Goal: Communication & Community: Ask a question

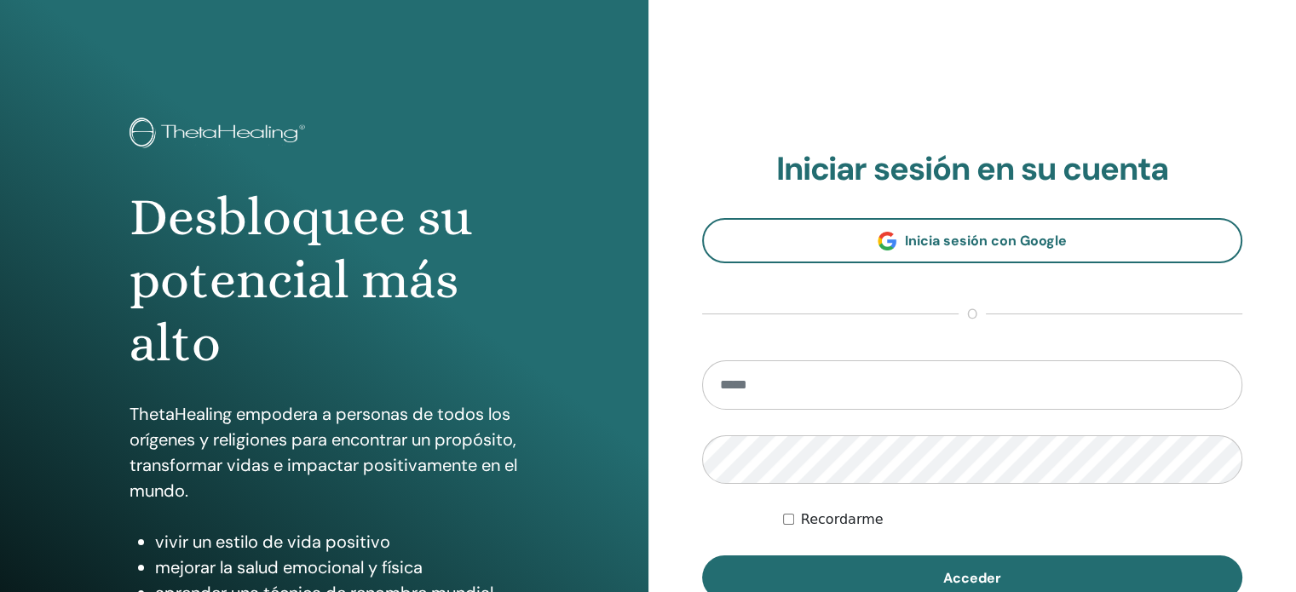
click at [752, 380] on input "email" at bounding box center [972, 385] width 541 height 49
type input "**********"
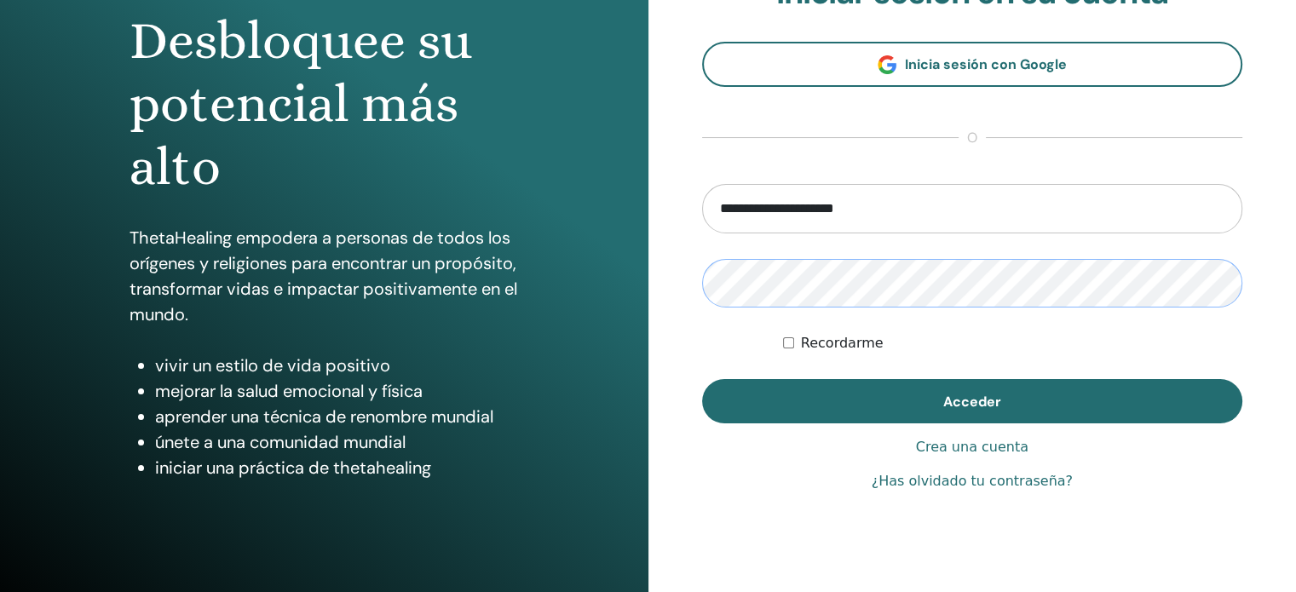
scroll to position [225, 0]
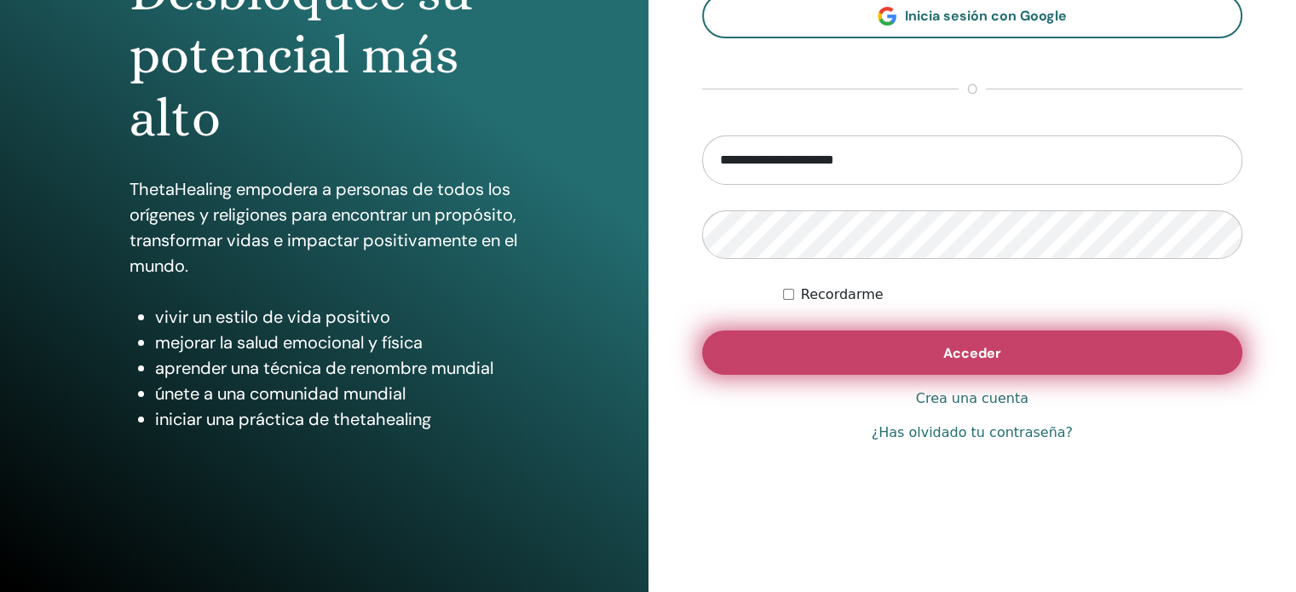
click at [970, 355] on span "Acceder" at bounding box center [973, 353] width 58 height 18
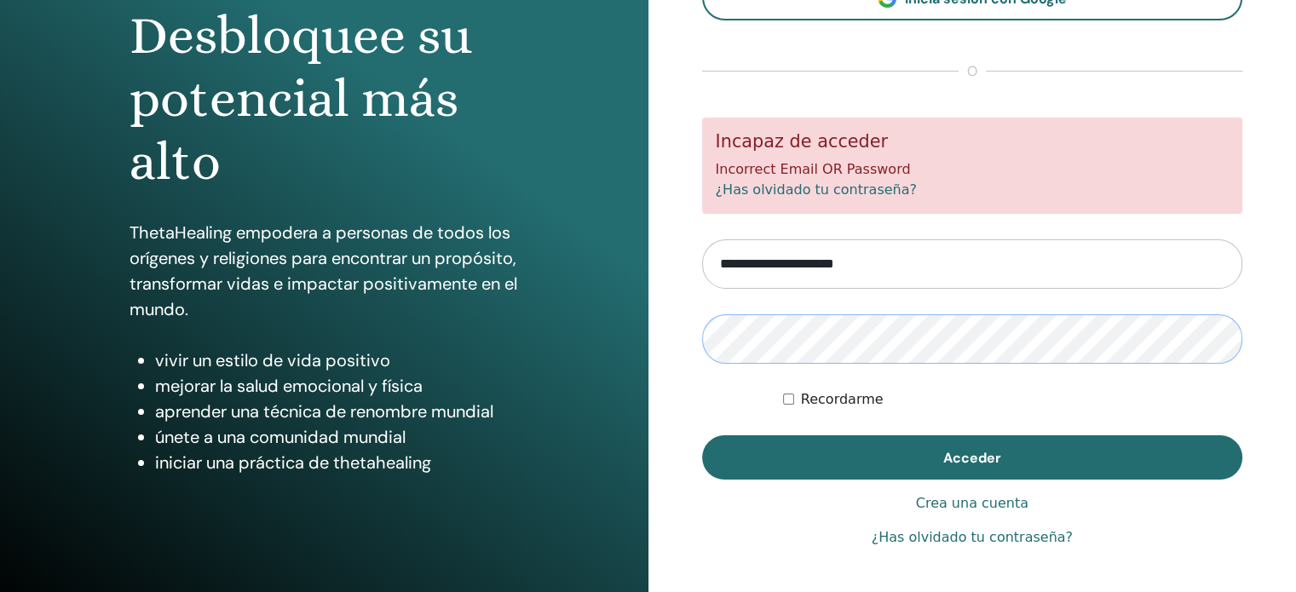
scroll to position [225, 0]
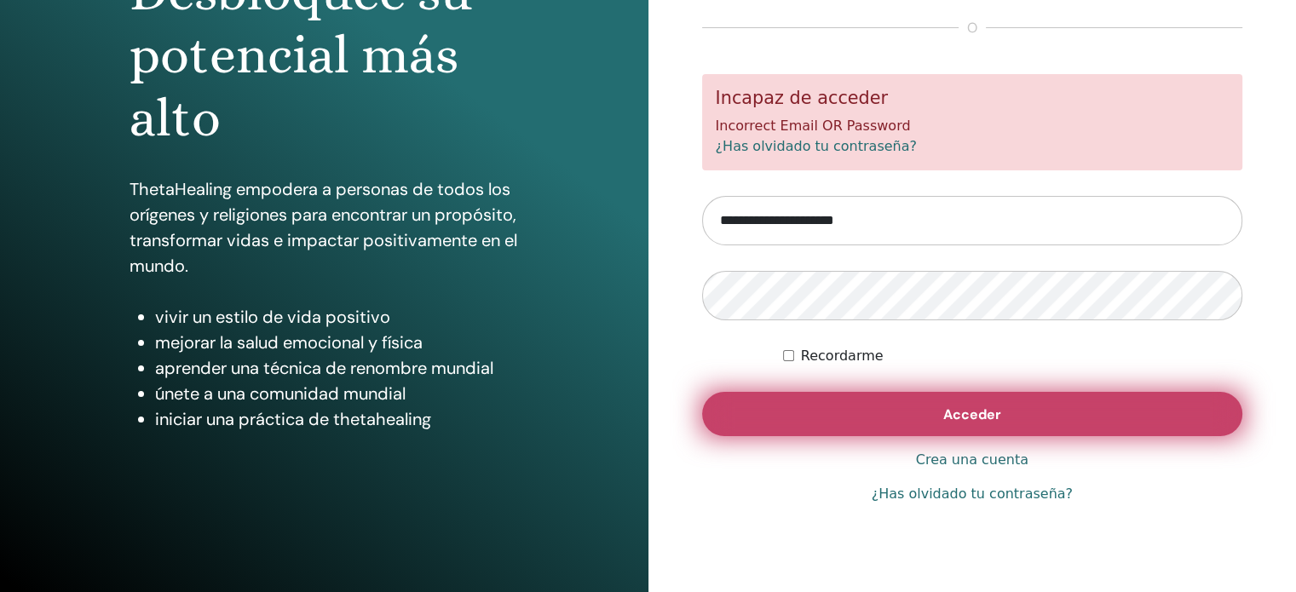
click at [936, 415] on button "Acceder" at bounding box center [972, 414] width 541 height 44
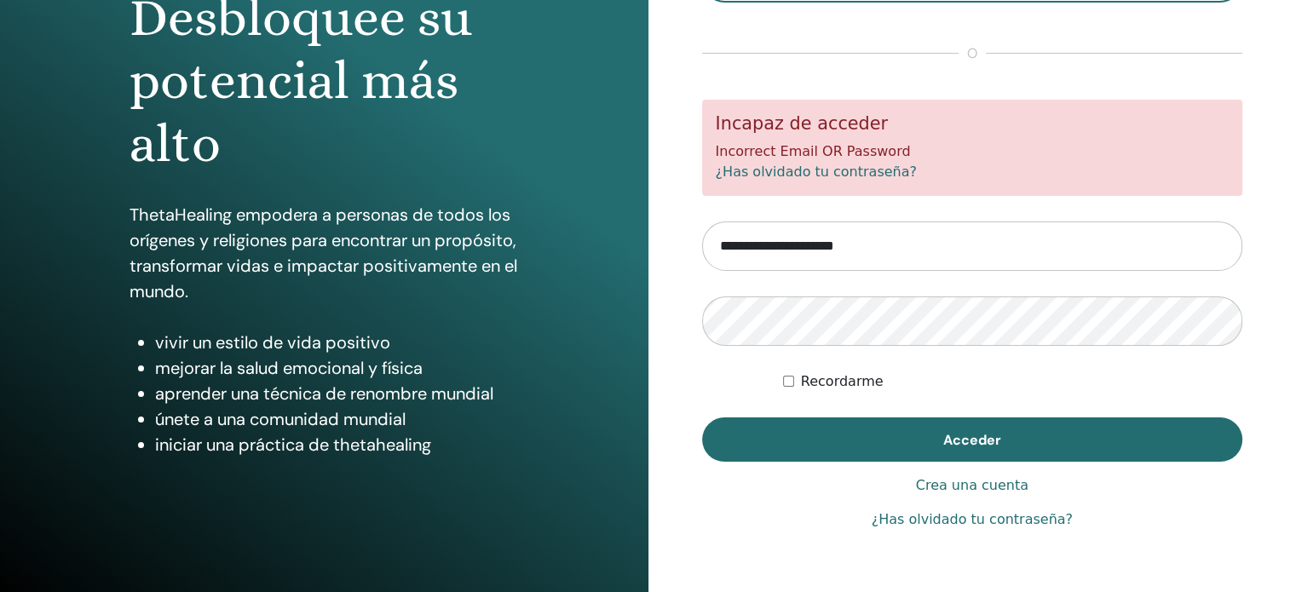
scroll to position [225, 0]
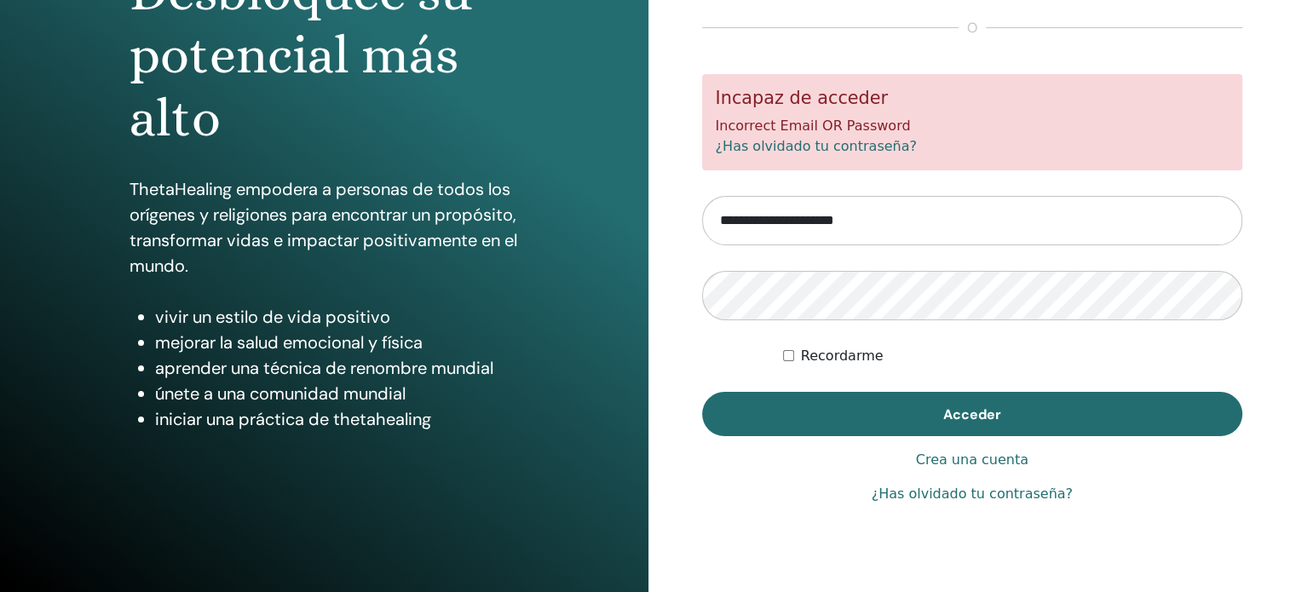
click at [944, 459] on link "Crea una cuenta" at bounding box center [972, 460] width 113 height 20
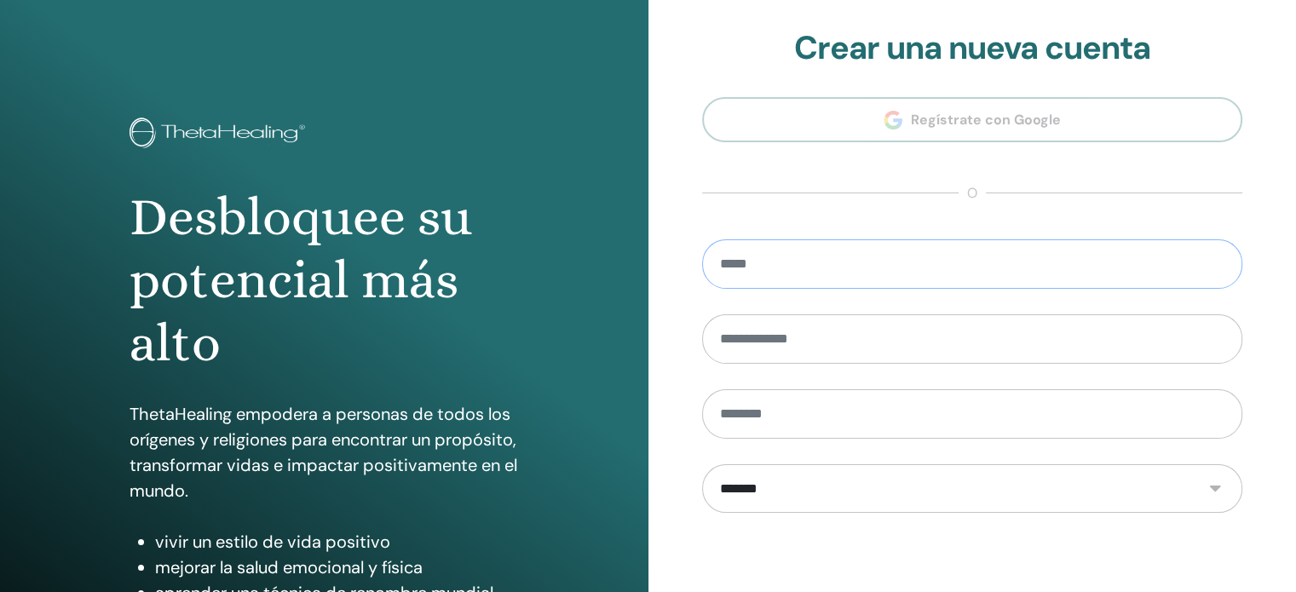
click at [771, 268] on input "email" at bounding box center [972, 264] width 541 height 49
type input "**********"
click at [749, 337] on input "text" at bounding box center [972, 339] width 541 height 49
type input "*********"
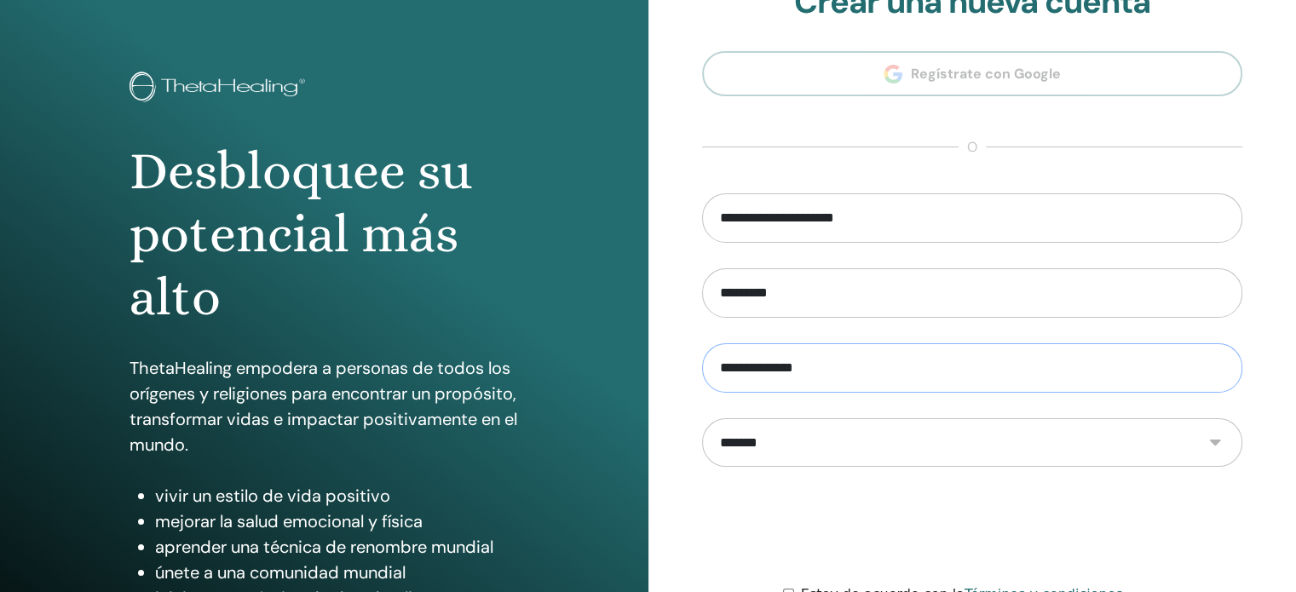
scroll to position [225, 0]
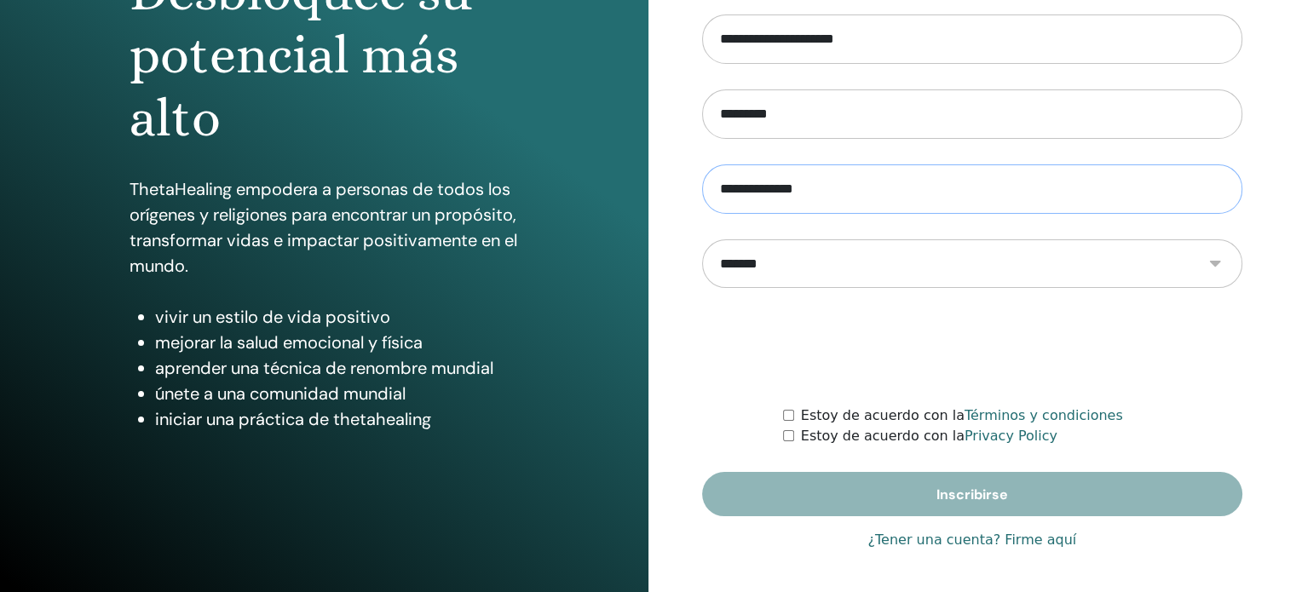
type input "**********"
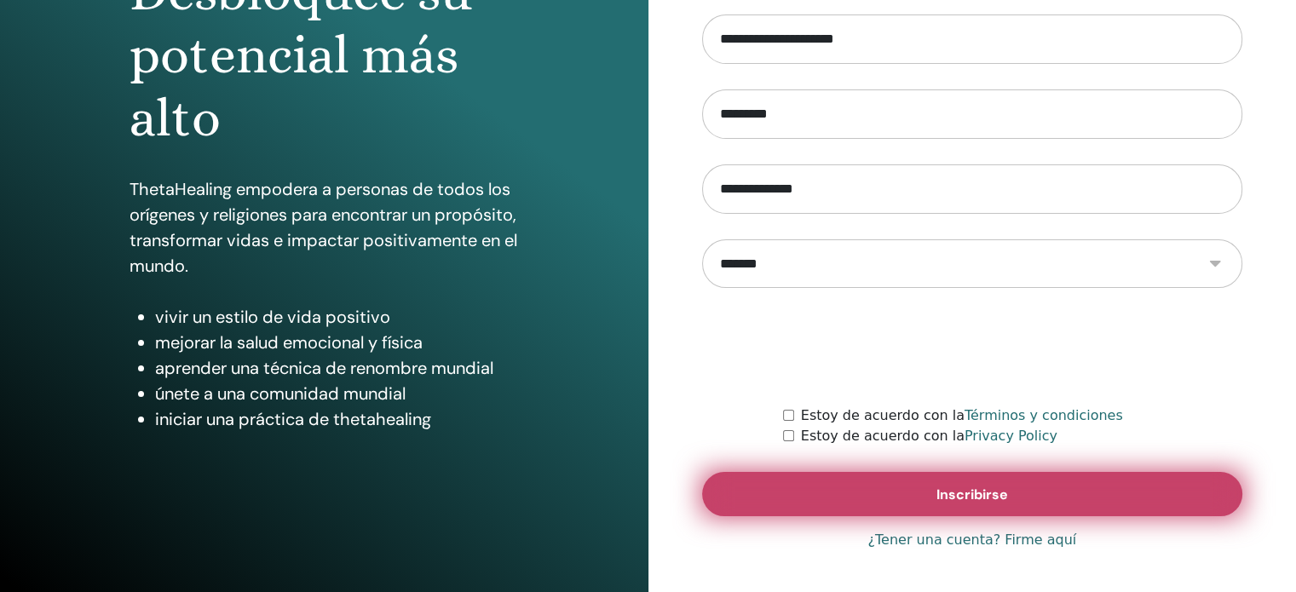
click at [985, 487] on span "Inscribirse" at bounding box center [973, 495] width 72 height 18
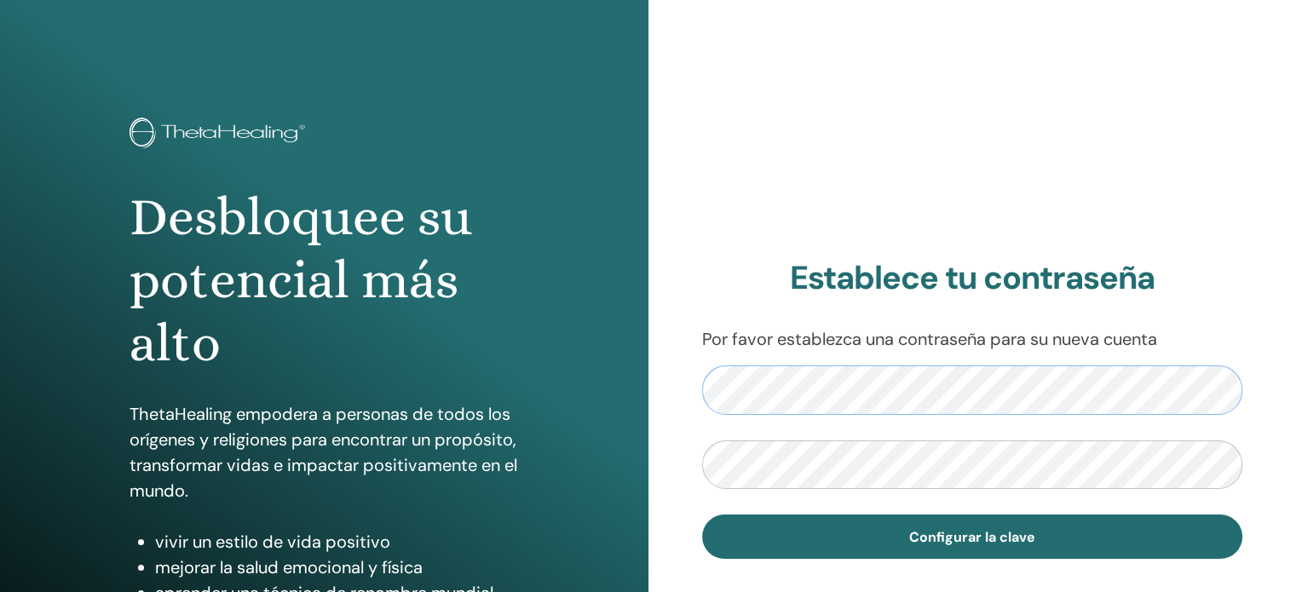
click at [678, 394] on div "Establece tu contraseña Por favor establezca una contraseña para su nueva cuent…" at bounding box center [973, 409] width 649 height 818
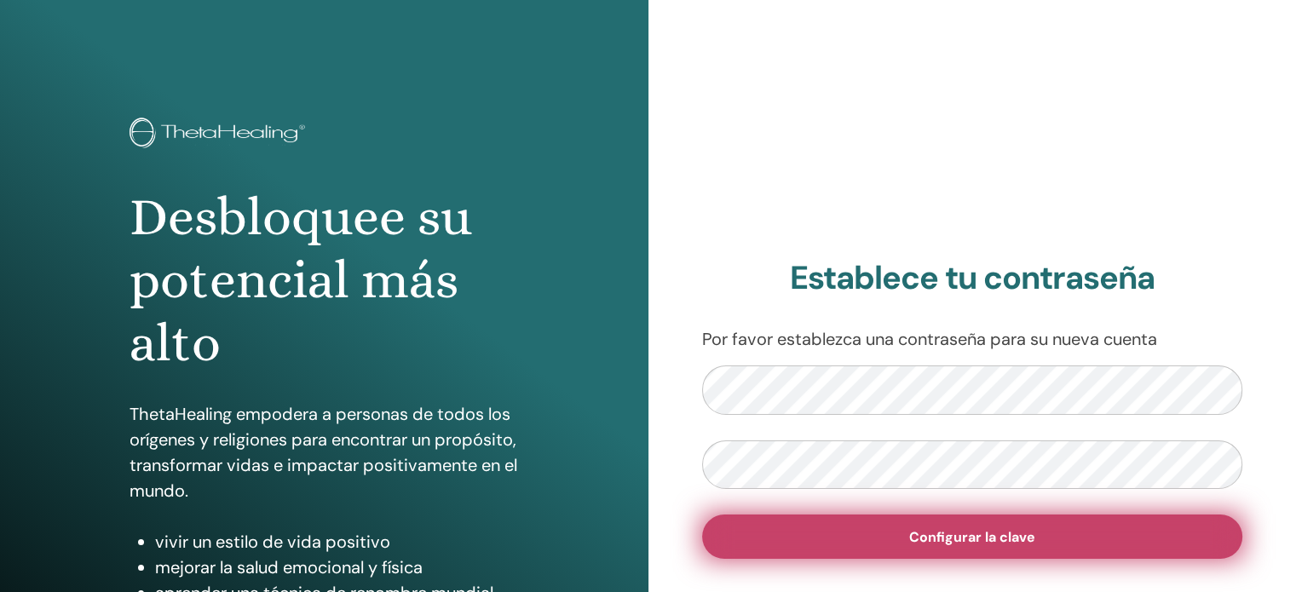
click at [968, 543] on span "Configurar la clave" at bounding box center [972, 537] width 126 height 18
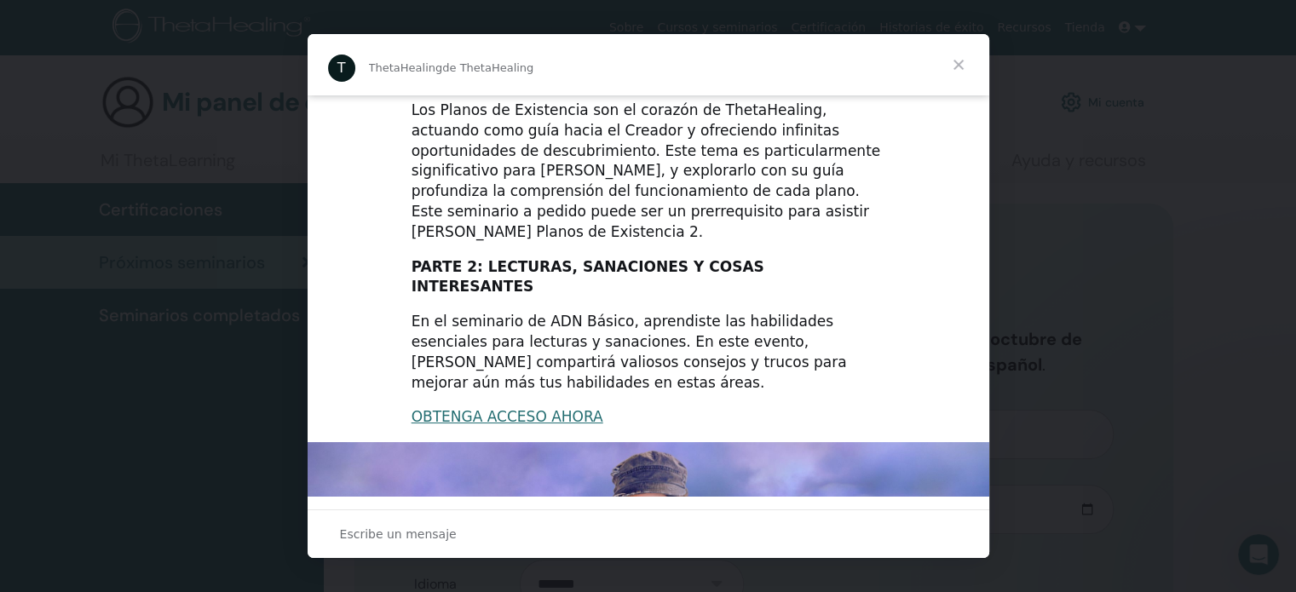
scroll to position [170, 0]
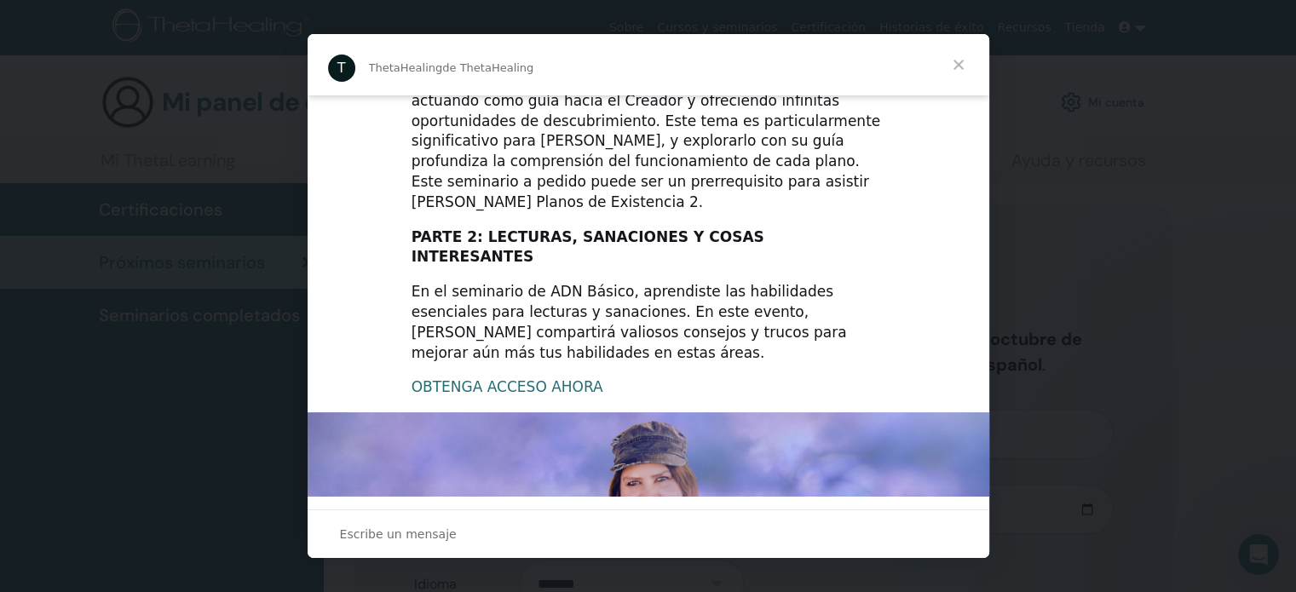
click at [499, 378] on font "OBTENGA ACCESO AHORA" at bounding box center [508, 386] width 192 height 17
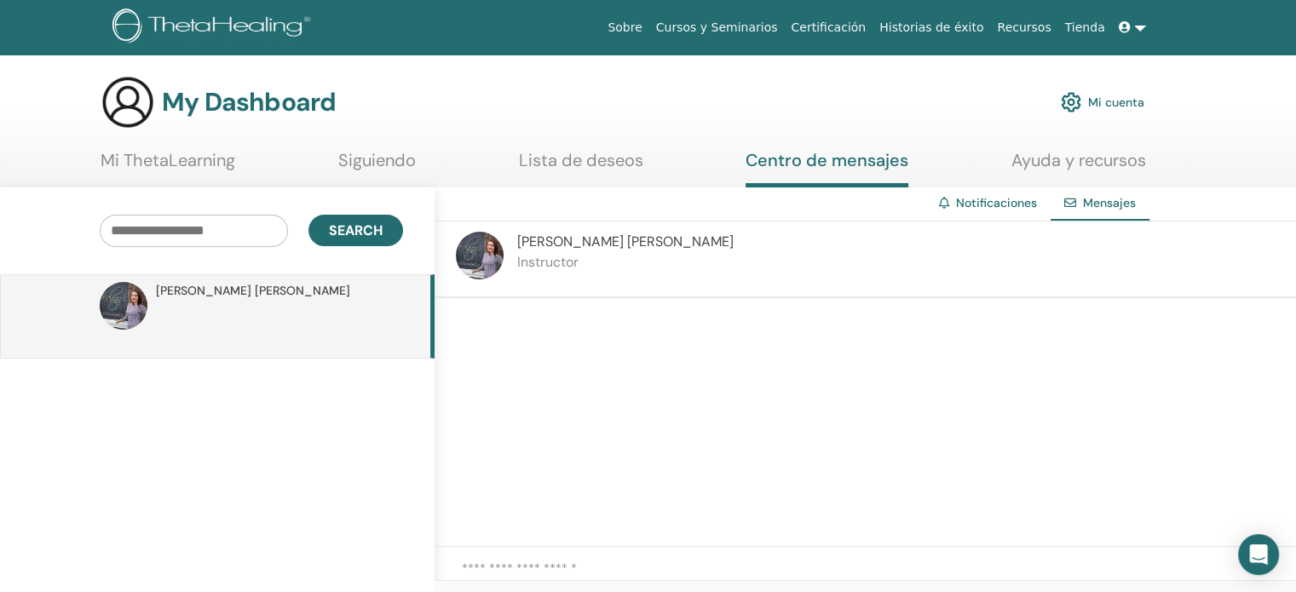
click at [1106, 199] on span "Mensajes" at bounding box center [1109, 202] width 53 height 15
click at [354, 229] on span "Search" at bounding box center [356, 231] width 54 height 18
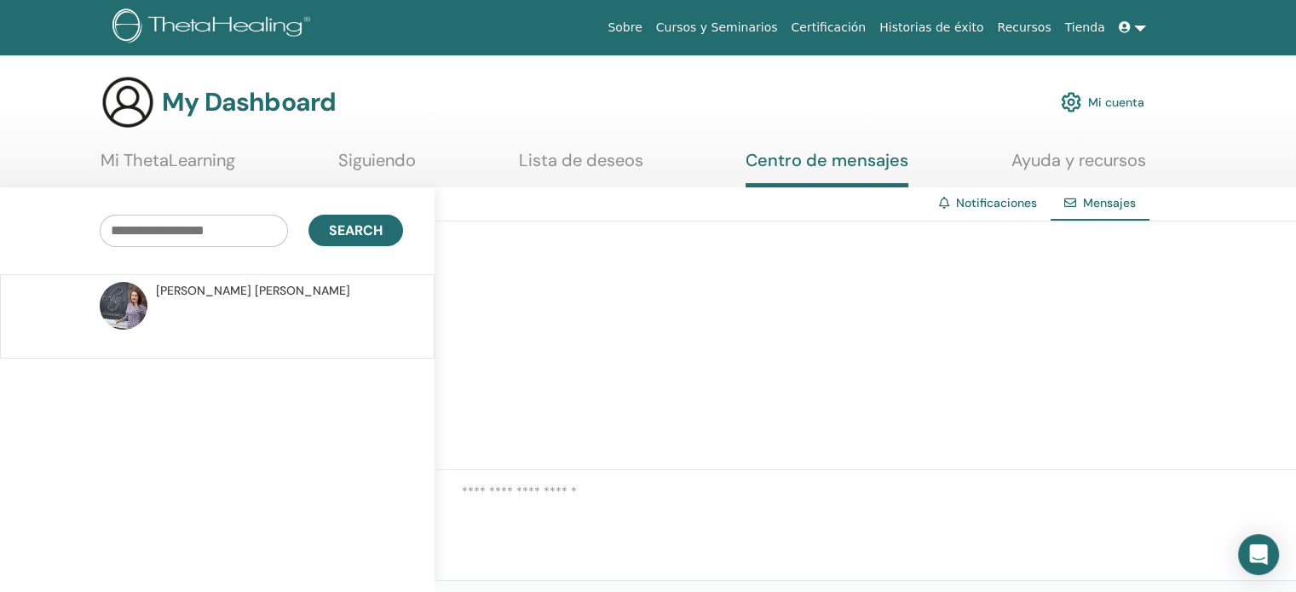
click at [504, 492] on textarea at bounding box center [879, 499] width 834 height 35
click at [772, 488] on textarea "**********" at bounding box center [879, 499] width 834 height 35
click at [808, 493] on textarea "**********" at bounding box center [879, 499] width 834 height 35
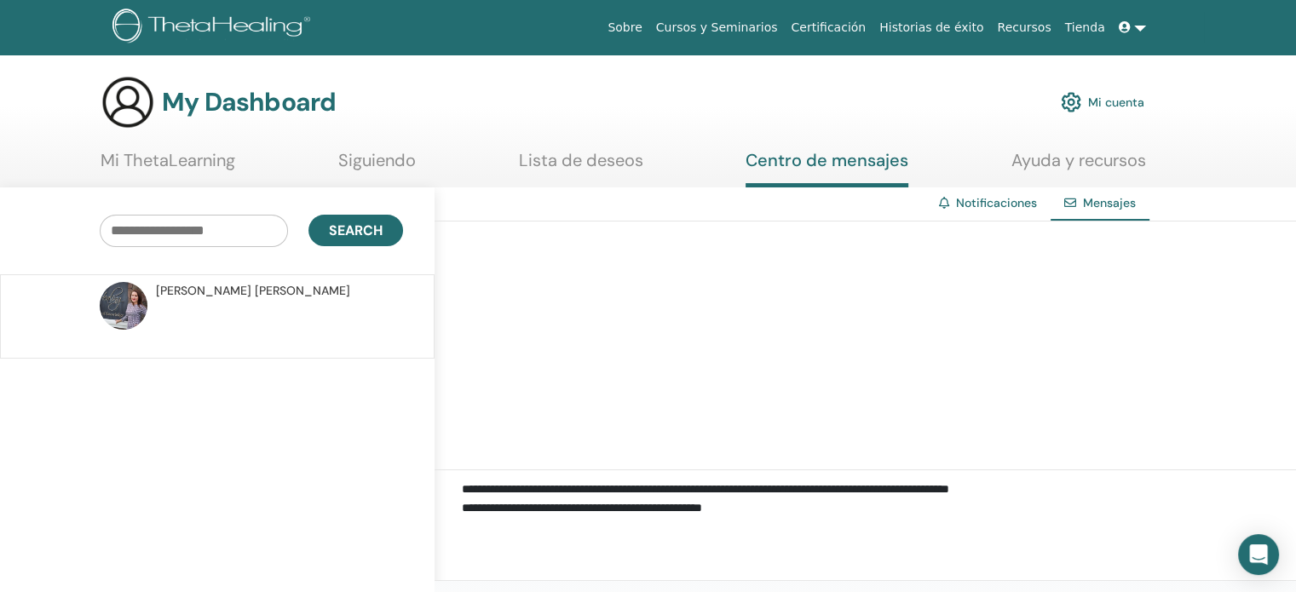
click at [188, 231] on input "text" at bounding box center [194, 231] width 188 height 32
click at [1099, 207] on span "Mensajes" at bounding box center [1109, 202] width 53 height 15
click at [201, 287] on span "[PERSON_NAME]" at bounding box center [253, 291] width 194 height 18
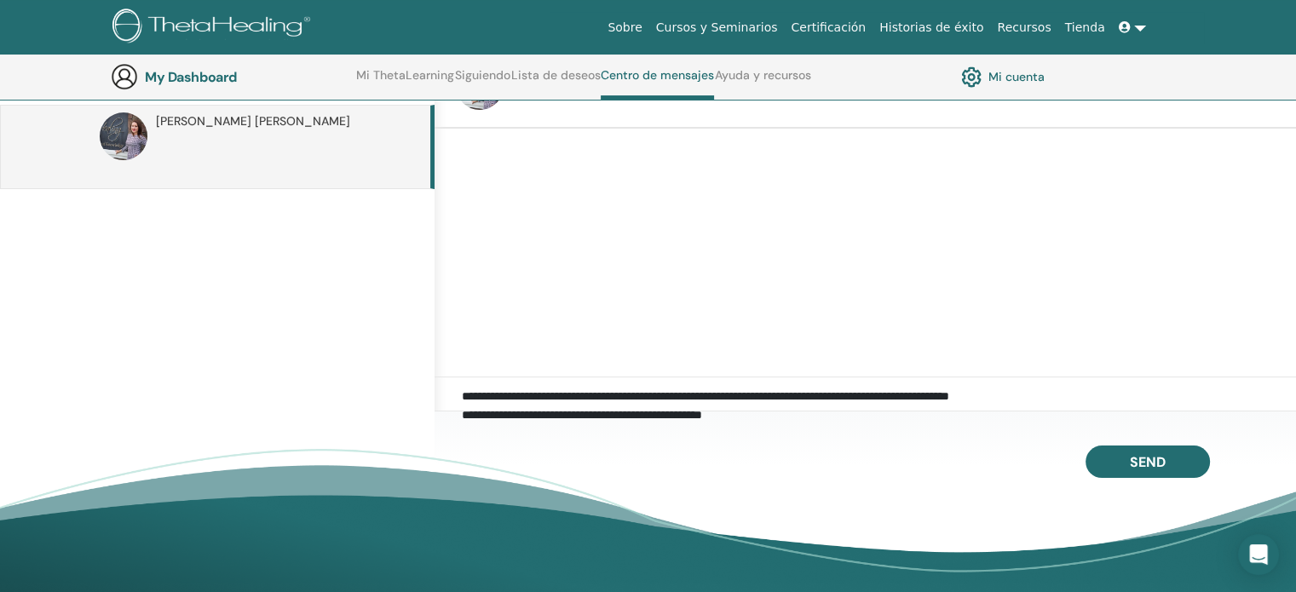
scroll to position [130, 0]
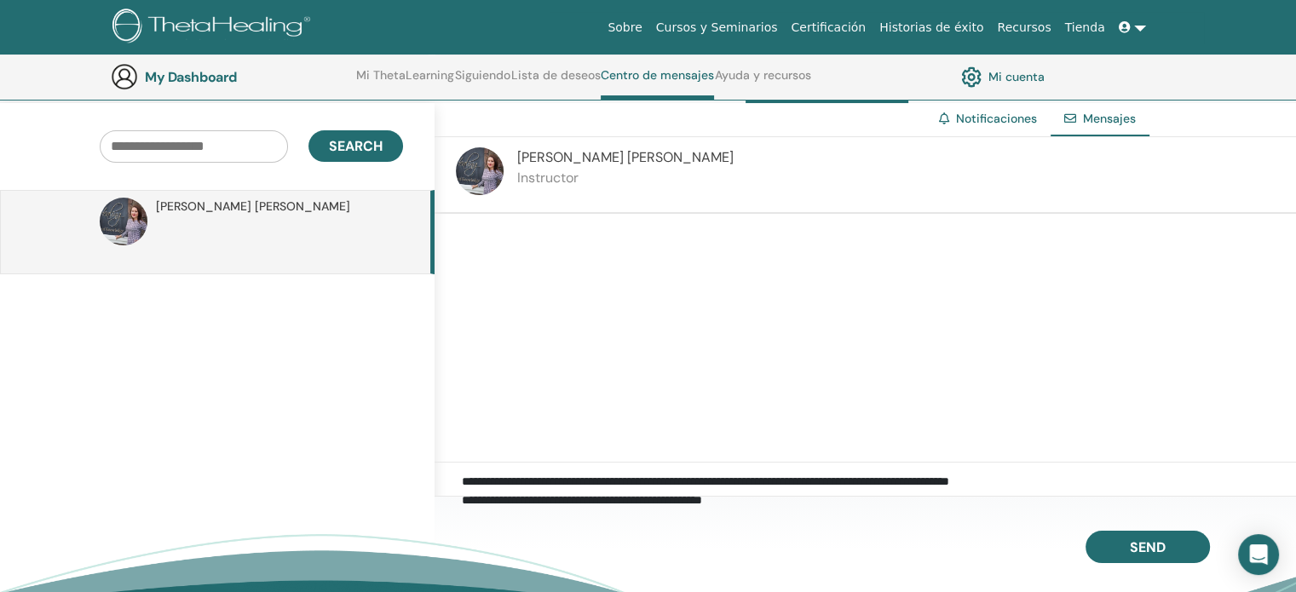
click at [484, 244] on div at bounding box center [866, 338] width 862 height 249
click at [481, 227] on div at bounding box center [866, 338] width 862 height 249
click at [619, 190] on div "[PERSON_NAME] Instructor" at bounding box center [625, 174] width 216 height 55
click at [1101, 122] on span "Mensajes" at bounding box center [1109, 118] width 53 height 15
click at [1097, 112] on span "Mensajes" at bounding box center [1109, 118] width 53 height 15
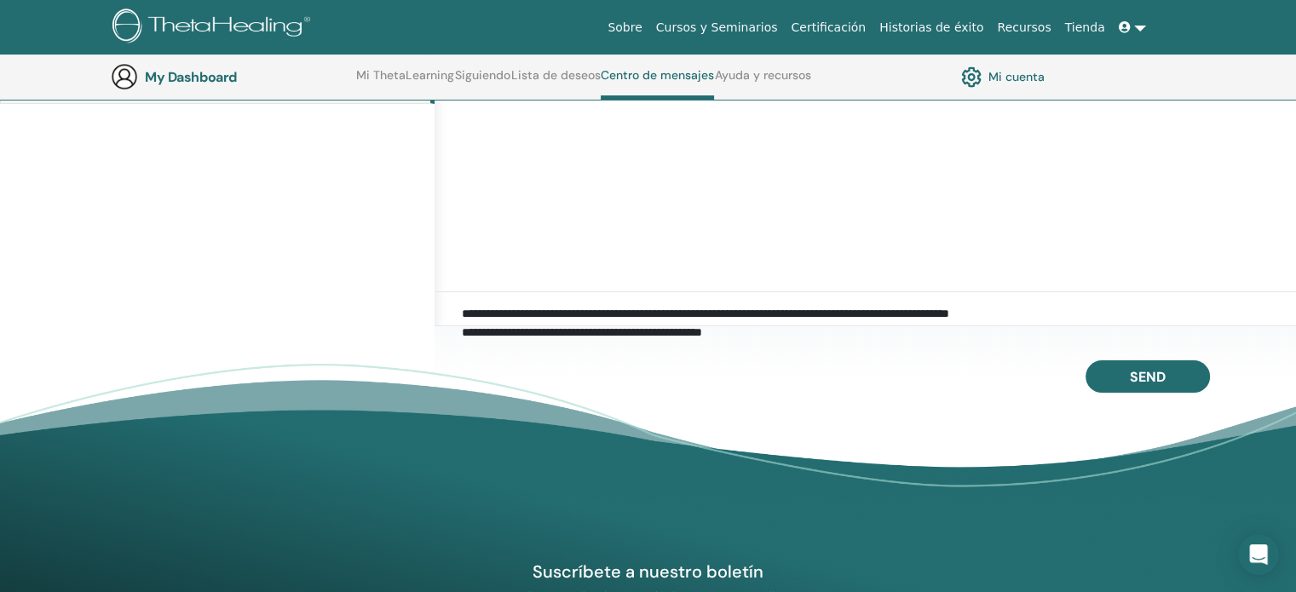
scroll to position [215, 0]
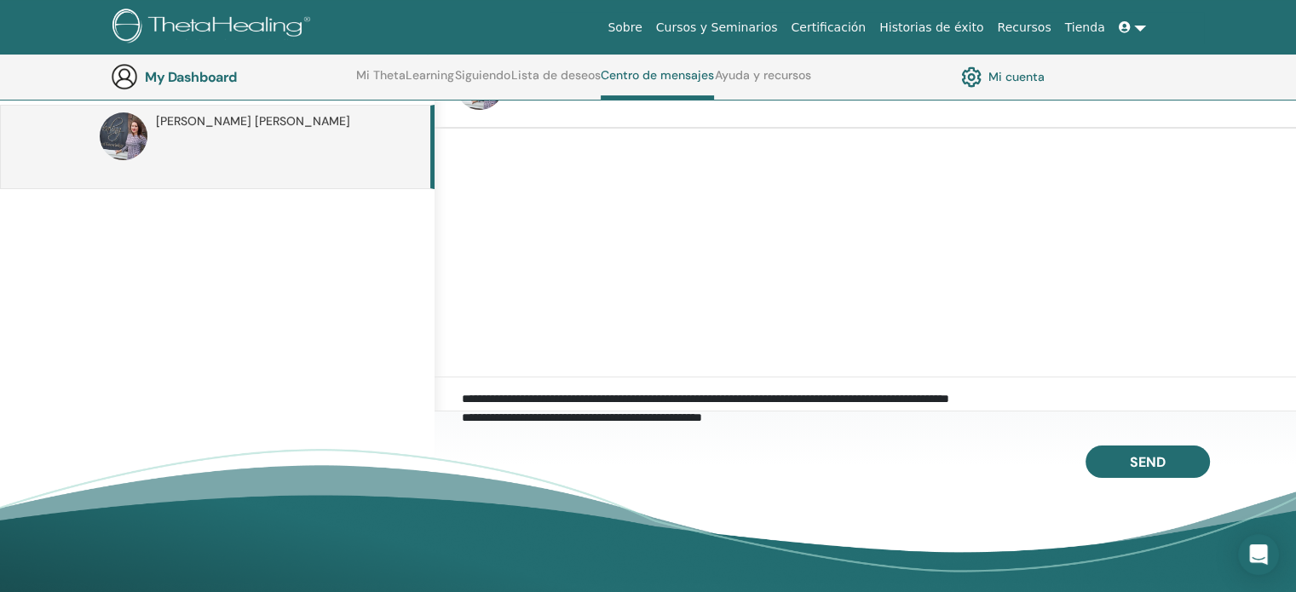
click at [762, 418] on textarea "**********" at bounding box center [879, 407] width 834 height 35
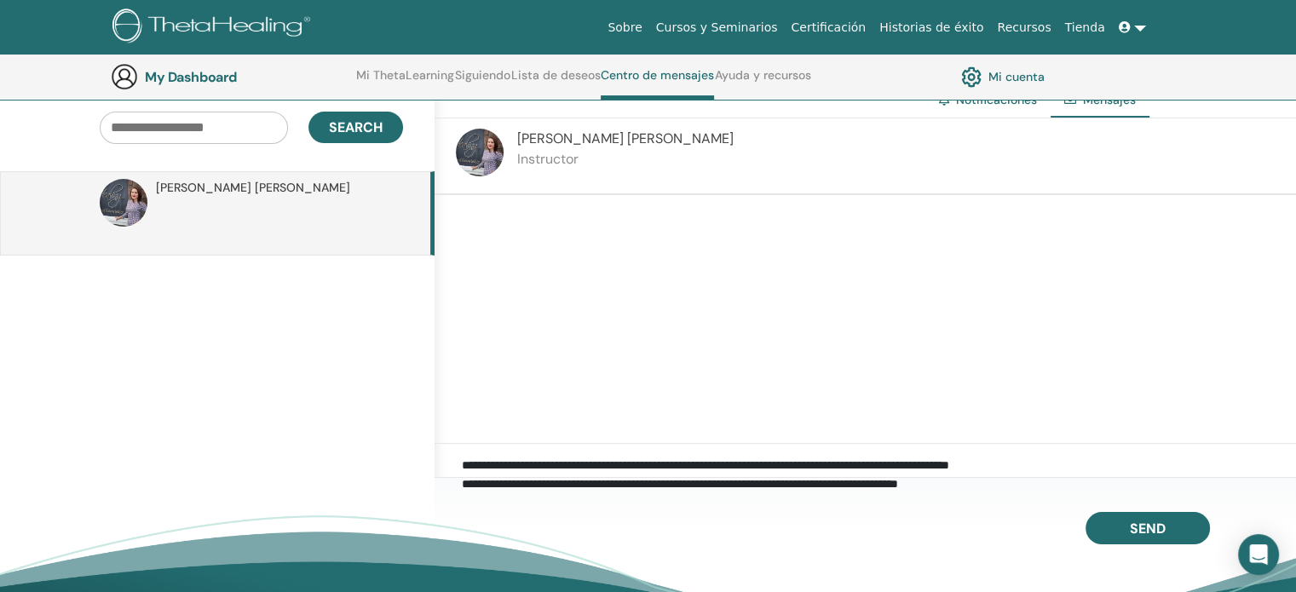
scroll to position [130, 0]
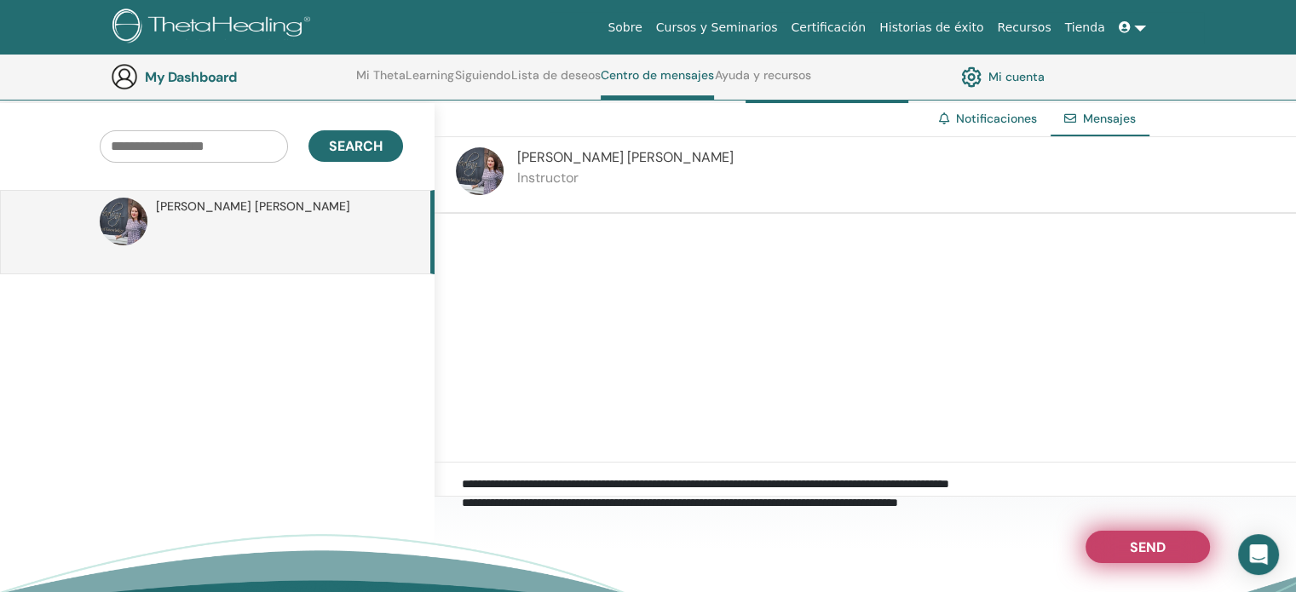
type textarea "**********"
click at [1145, 540] on span "Send" at bounding box center [1148, 545] width 36 height 12
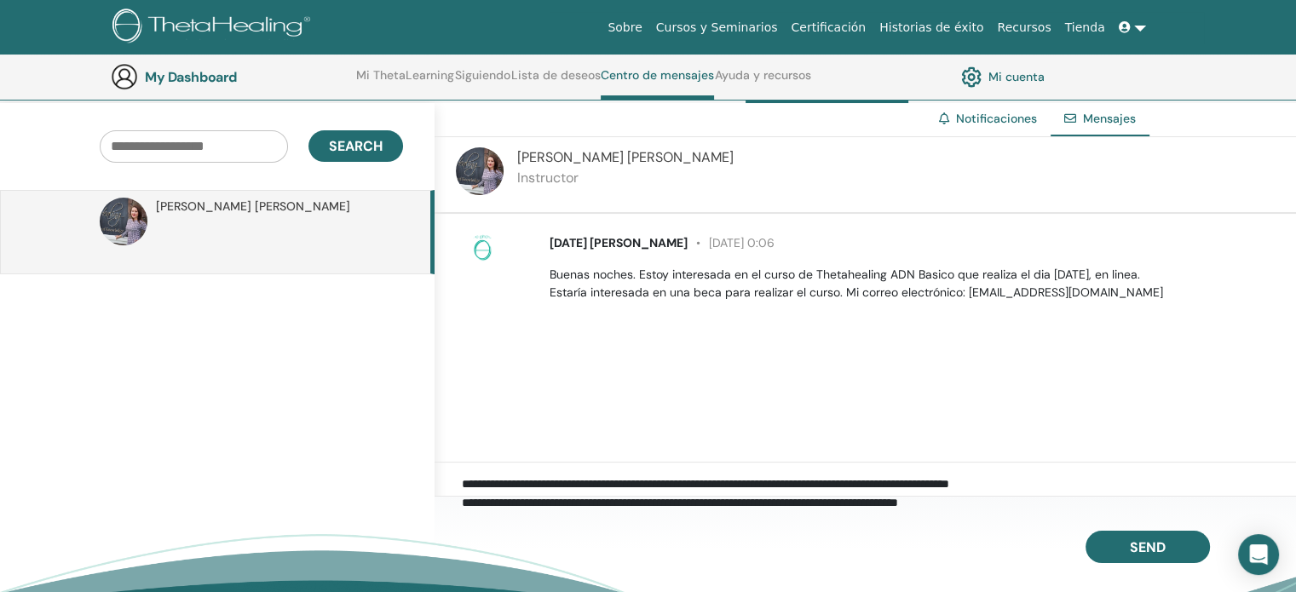
click at [542, 481] on textarea "**********" at bounding box center [879, 492] width 834 height 35
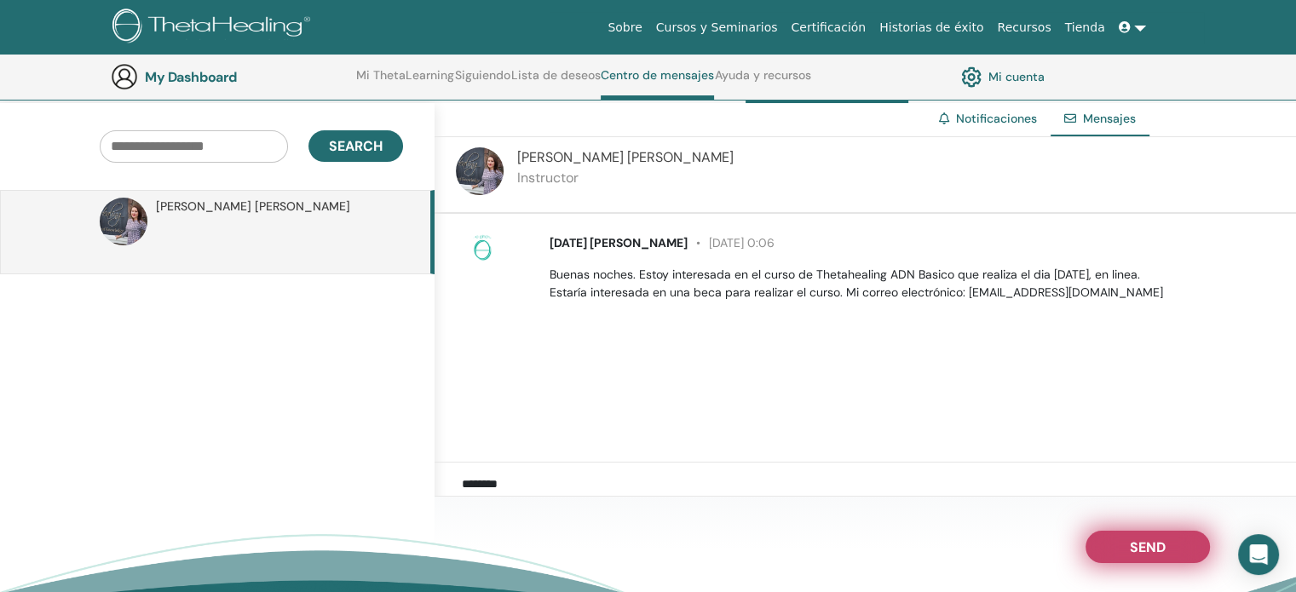
type textarea "********"
click at [1127, 548] on button "Send" at bounding box center [1148, 547] width 124 height 32
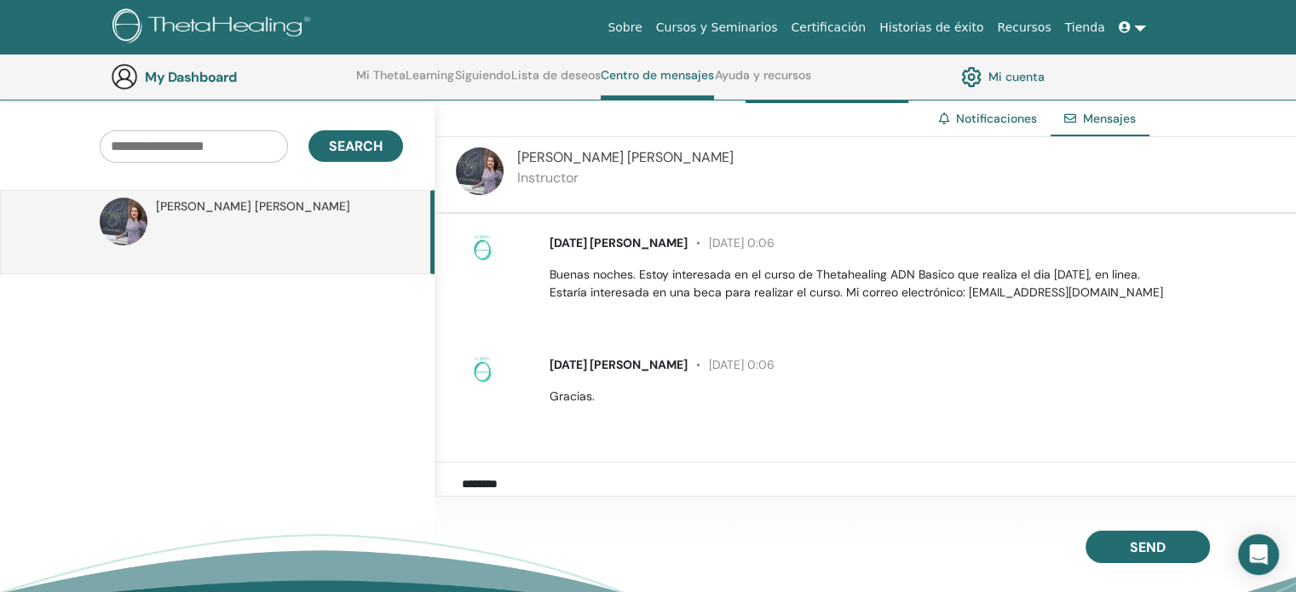
click at [1125, 25] on icon at bounding box center [1125, 27] width 12 height 12
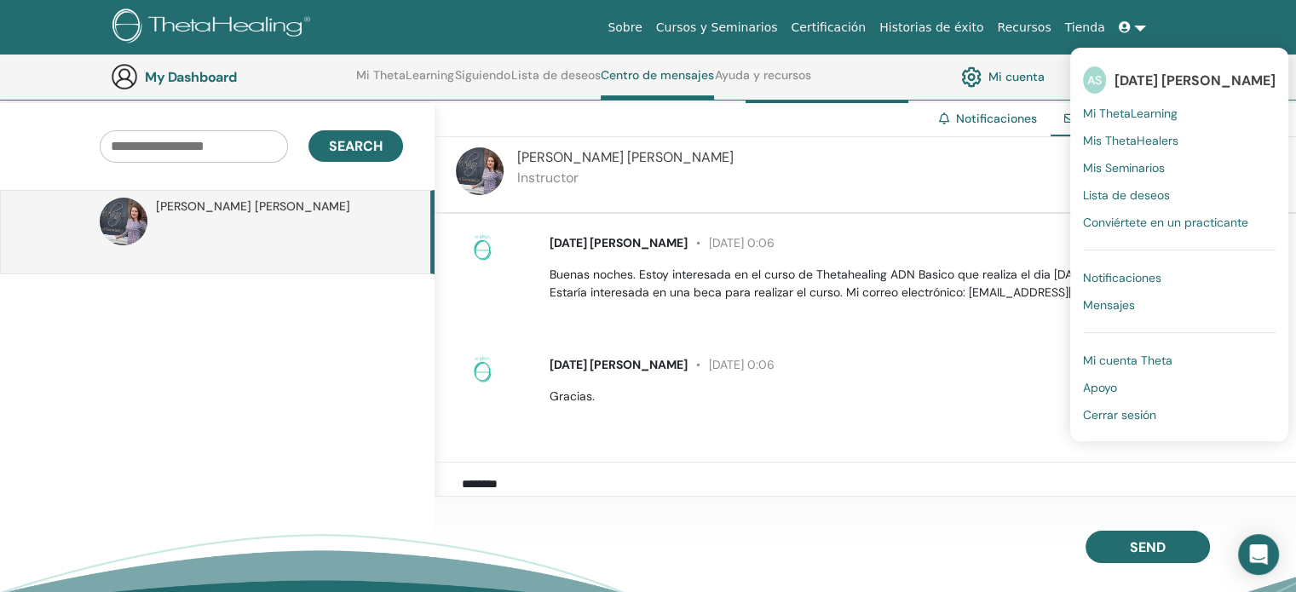
click at [1125, 25] on icon at bounding box center [1125, 27] width 12 height 12
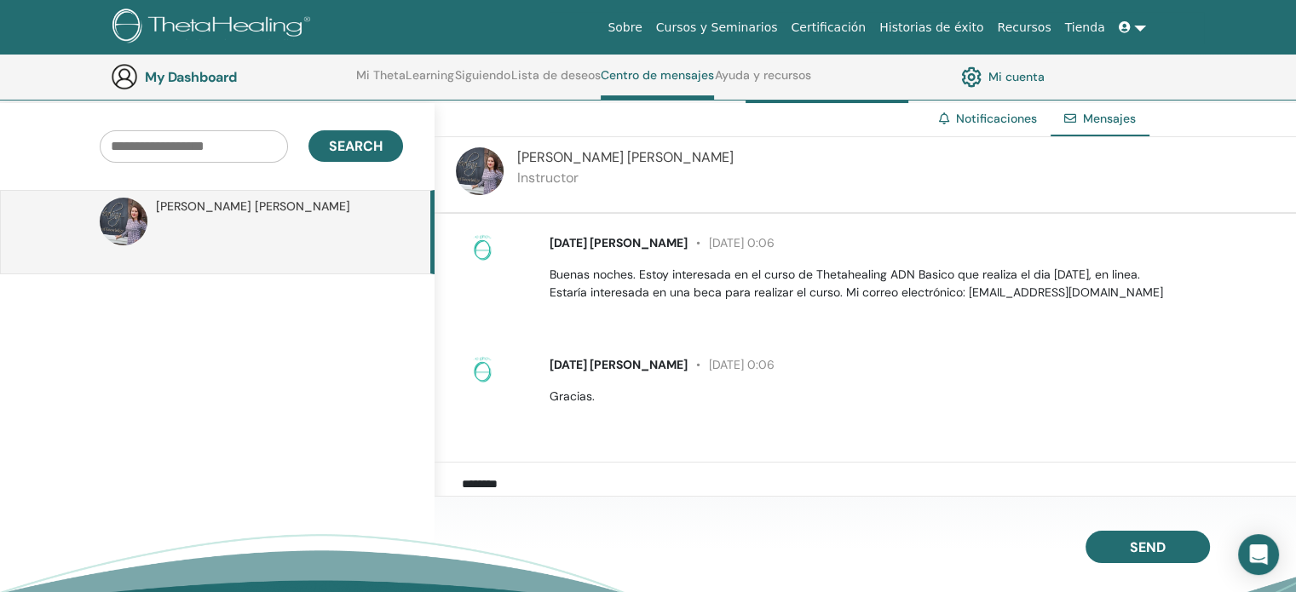
click at [487, 166] on img at bounding box center [480, 171] width 48 height 48
click at [159, 203] on span "[PERSON_NAME]" at bounding box center [253, 207] width 194 height 18
click at [573, 164] on span "[PERSON_NAME]" at bounding box center [625, 157] width 216 height 18
click at [486, 173] on img at bounding box center [480, 171] width 48 height 48
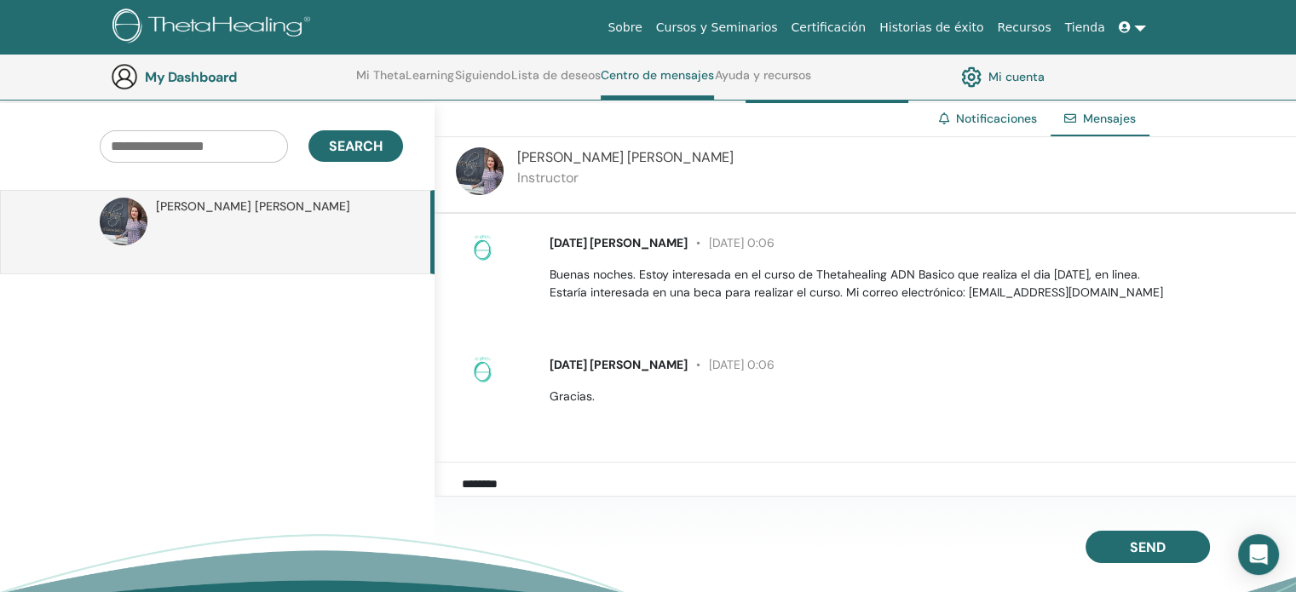
click at [489, 164] on img at bounding box center [480, 171] width 48 height 48
click at [209, 201] on span "[PERSON_NAME]" at bounding box center [253, 207] width 194 height 18
click at [546, 168] on p "Instructor" at bounding box center [625, 178] width 216 height 20
click at [494, 166] on img at bounding box center [480, 171] width 48 height 48
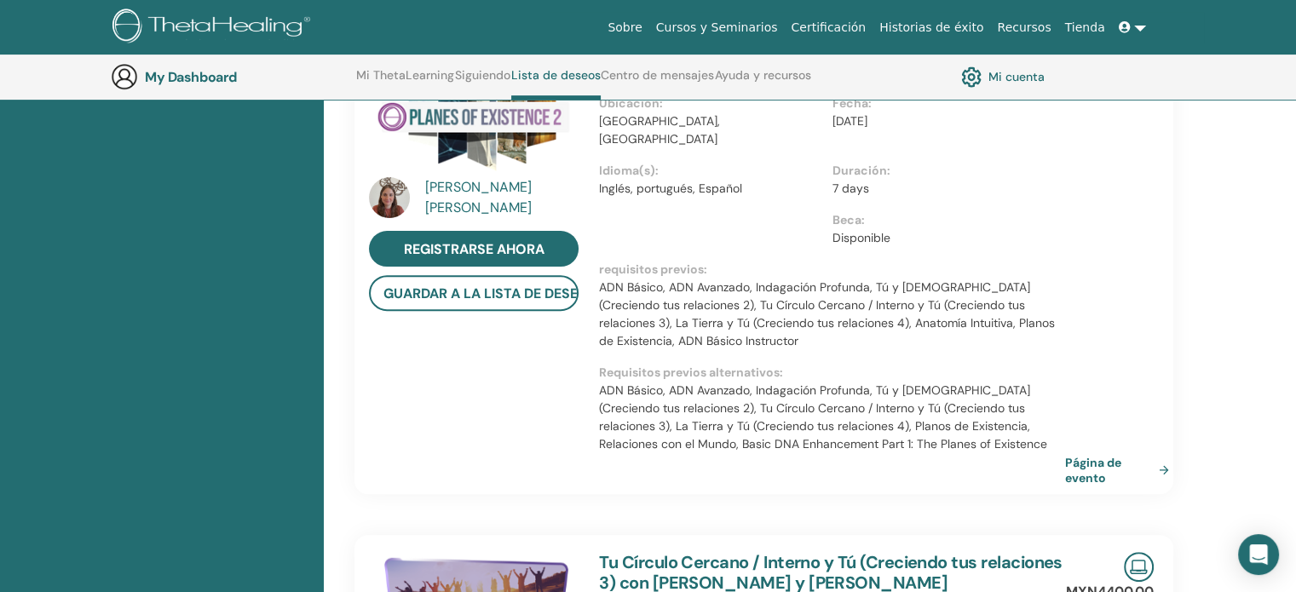
scroll to position [556, 0]
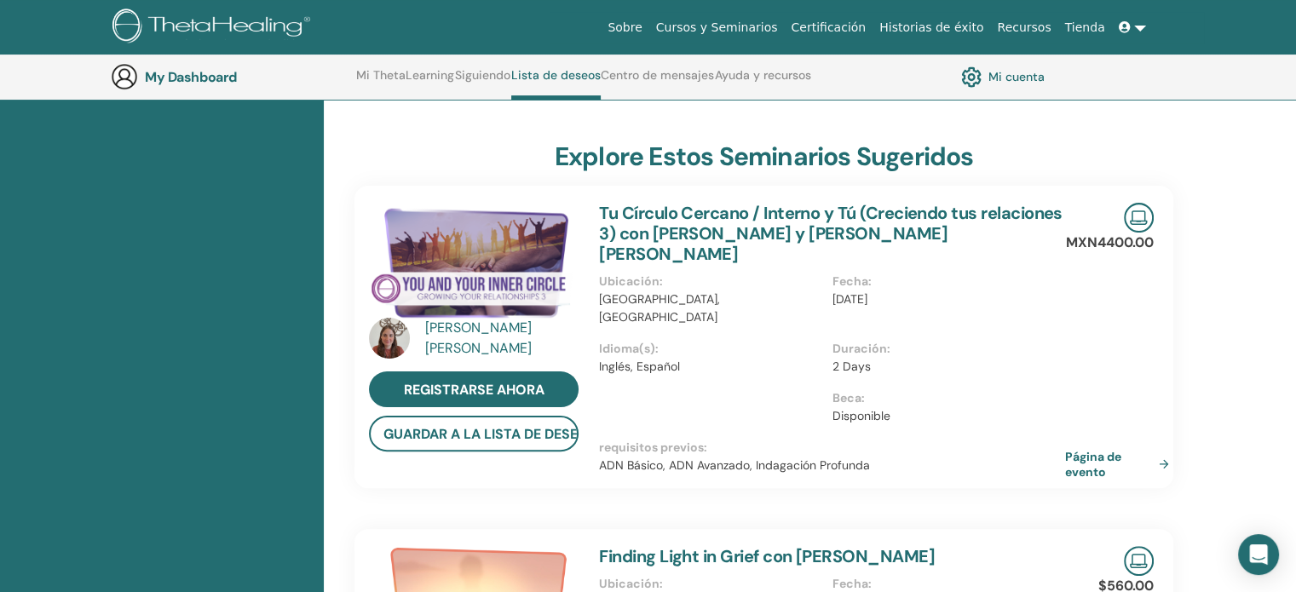
scroll to position [385, 0]
